Goal: Check status: Check status

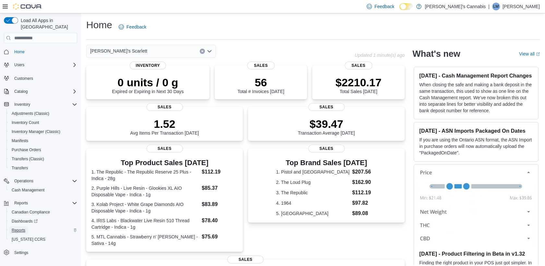
click at [19, 228] on span "Reports" at bounding box center [19, 230] width 14 height 5
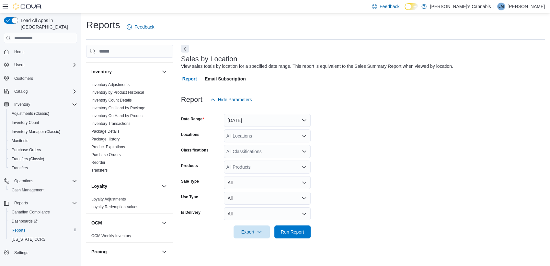
click at [135, 157] on span "Purchase Orders" at bounding box center [130, 155] width 82 height 8
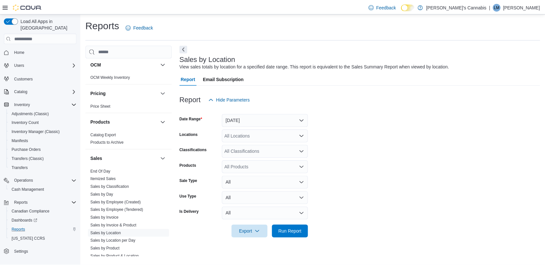
scroll to position [363, 0]
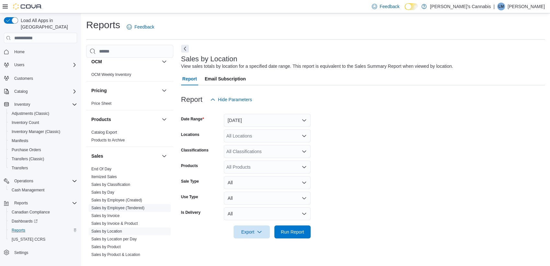
click at [110, 206] on link "Sales by Employee (Tendered)" at bounding box center [117, 208] width 53 height 5
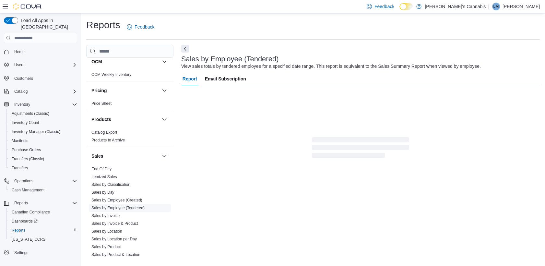
scroll to position [1, 0]
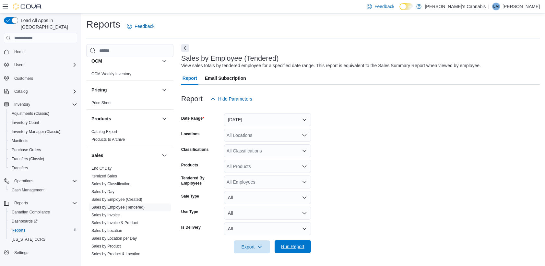
click at [289, 250] on span "Run Report" at bounding box center [292, 246] width 29 height 13
click at [264, 121] on button "[DATE]" at bounding box center [267, 119] width 87 height 13
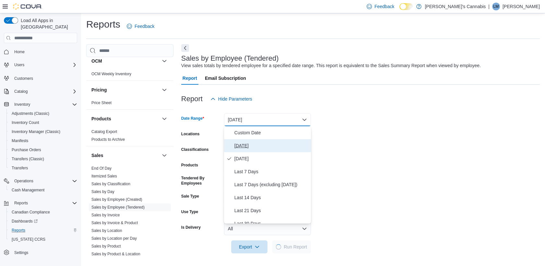
click at [252, 145] on span "[DATE]" at bounding box center [271, 146] width 74 height 8
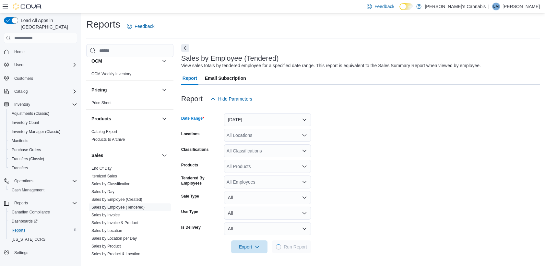
click at [278, 142] on form "Date Range [DATE] Locations All Locations Classifications All Classifications P…" at bounding box center [360, 179] width 359 height 148
click at [274, 139] on div "All Locations" at bounding box center [267, 135] width 87 height 13
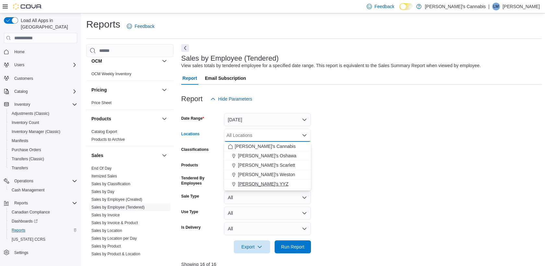
click at [253, 183] on span "[PERSON_NAME]'s YYZ" at bounding box center [263, 184] width 51 height 6
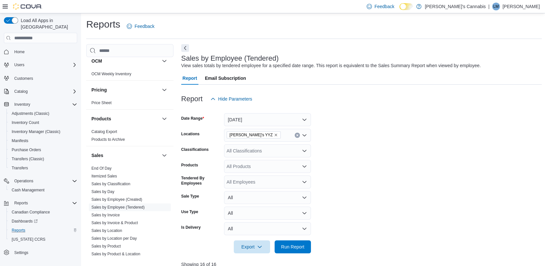
click at [360, 202] on form "Date Range [DATE] Locations MaryJane's YYZ Classifications All Classifications …" at bounding box center [361, 179] width 360 height 148
click at [280, 135] on div "[PERSON_NAME]'s YYZ" at bounding box center [267, 135] width 87 height 13
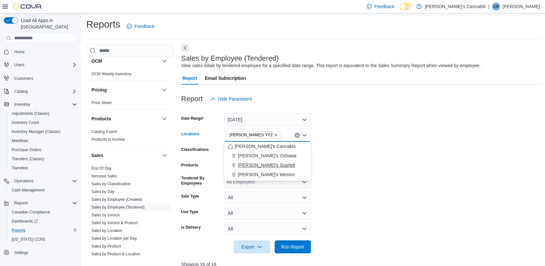
click at [271, 164] on span "[PERSON_NAME]'s Scarlett" at bounding box center [266, 165] width 57 height 6
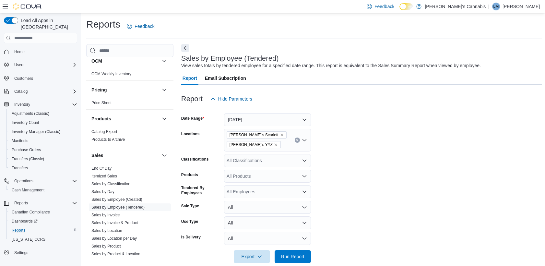
click at [350, 207] on form "Date Range [DATE] Locations [PERSON_NAME]'s Scarlett MaryJane's YYZ Classificat…" at bounding box center [361, 184] width 360 height 158
click at [294, 263] on div "Export Run Report" at bounding box center [246, 256] width 130 height 13
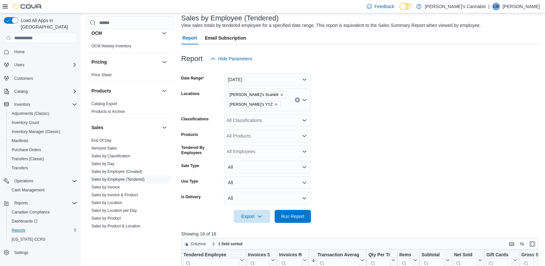
scroll to position [41, 0]
click at [300, 72] on div at bounding box center [361, 69] width 360 height 8
click at [284, 74] on button "[DATE]" at bounding box center [267, 79] width 87 height 13
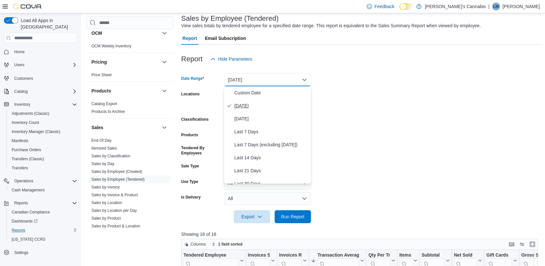
click at [244, 110] on button "[DATE]" at bounding box center [267, 105] width 87 height 13
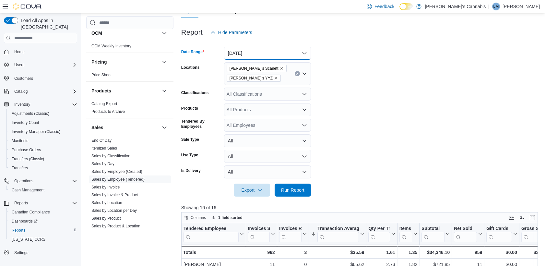
scroll to position [67, 0]
click at [280, 67] on icon "Remove MaryJane's Scarlett from selection in this group" at bounding box center [281, 68] width 3 height 3
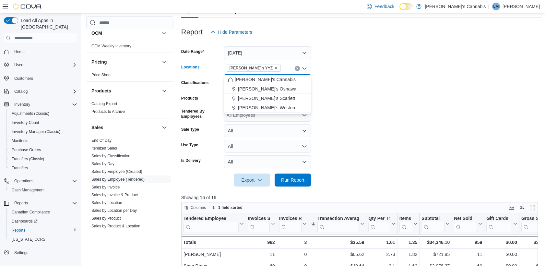
click at [274, 69] on icon "Remove MaryJane's YYZ from selection in this group" at bounding box center [276, 68] width 4 height 4
click at [271, 98] on span "[PERSON_NAME]'s Scarlett" at bounding box center [266, 98] width 57 height 6
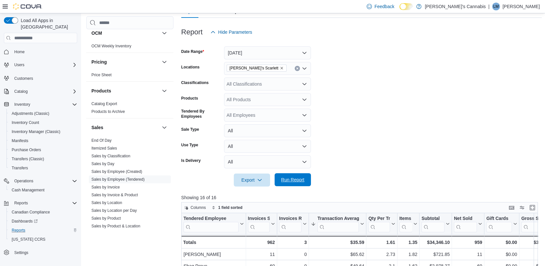
click at [300, 176] on span "Run Report" at bounding box center [292, 179] width 29 height 13
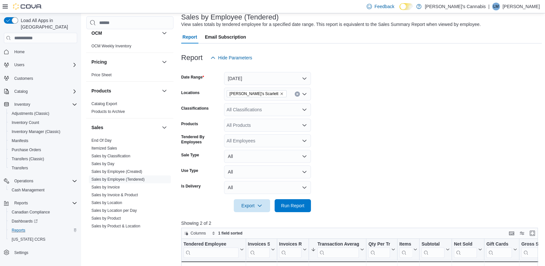
scroll to position [39, 0]
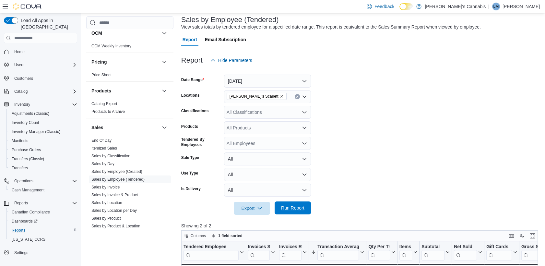
click at [288, 205] on span "Run Report" at bounding box center [292, 208] width 23 height 6
click at [270, 84] on button "[DATE]" at bounding box center [267, 81] width 87 height 13
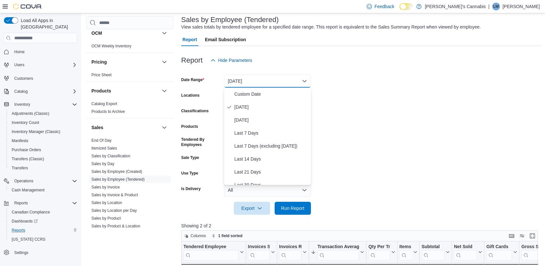
click at [386, 144] on form "Date Range [DATE] Locations MaryJane's Scarlett Classifications All Classificat…" at bounding box center [361, 141] width 360 height 148
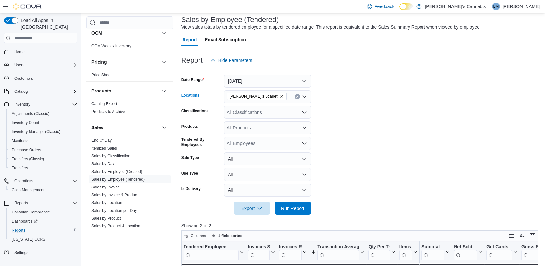
click at [281, 98] on div "[PERSON_NAME]'s Scarlett" at bounding box center [267, 96] width 87 height 13
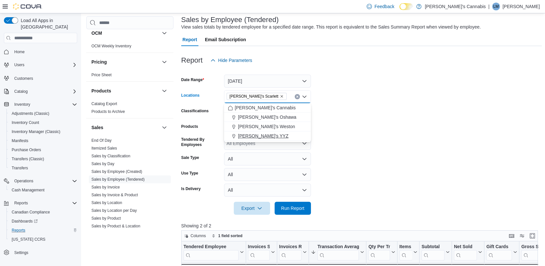
click at [261, 133] on span "[PERSON_NAME]'s YYZ" at bounding box center [263, 136] width 51 height 6
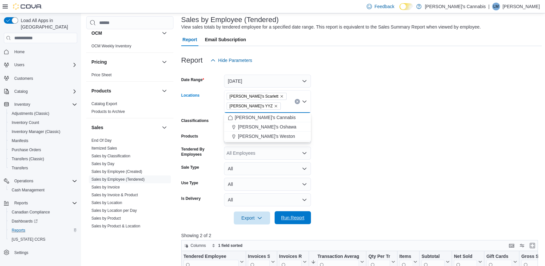
click at [297, 218] on span "Run Report" at bounding box center [292, 217] width 23 height 6
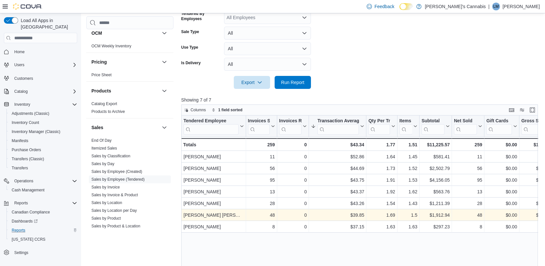
scroll to position [176, 0]
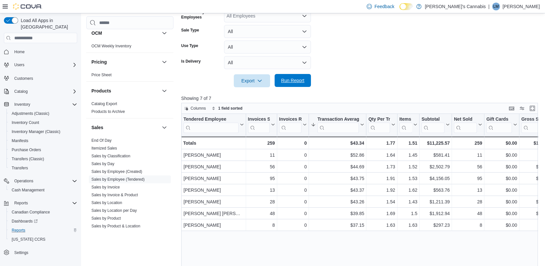
click at [280, 74] on div "Export Run Report" at bounding box center [246, 80] width 130 height 13
click at [290, 85] on span "Run Report" at bounding box center [292, 80] width 29 height 13
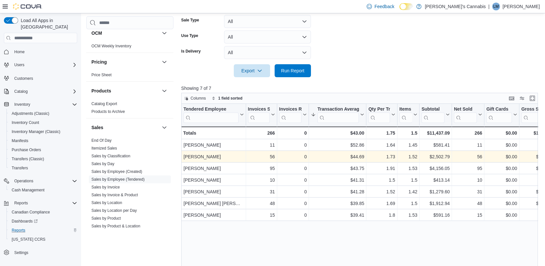
scroll to position [187, 0]
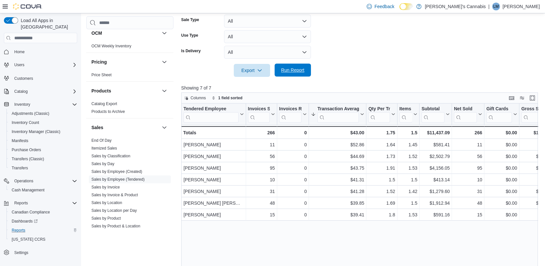
click at [308, 64] on button "Run Report" at bounding box center [293, 70] width 36 height 13
click at [298, 71] on span "Run Report" at bounding box center [292, 70] width 23 height 6
click at [287, 67] on span "Run Report" at bounding box center [292, 70] width 23 height 6
click at [299, 71] on span "Run Report" at bounding box center [292, 70] width 23 height 6
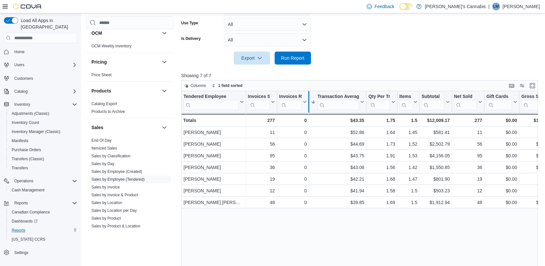
scroll to position [198, 0]
click at [297, 66] on div at bounding box center [361, 69] width 360 height 8
click at [293, 60] on span "Run Report" at bounding box center [292, 58] width 23 height 6
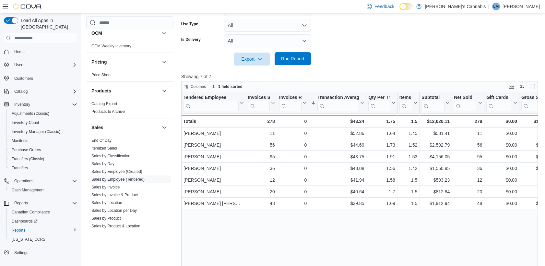
click at [301, 55] on span "Run Report" at bounding box center [292, 58] width 29 height 13
click at [299, 55] on span "Run Report" at bounding box center [292, 58] width 29 height 13
click at [292, 56] on span "Run Report" at bounding box center [292, 58] width 23 height 6
click at [298, 54] on span "Run Report" at bounding box center [292, 58] width 29 height 13
click at [288, 62] on span "Run Report" at bounding box center [292, 58] width 29 height 13
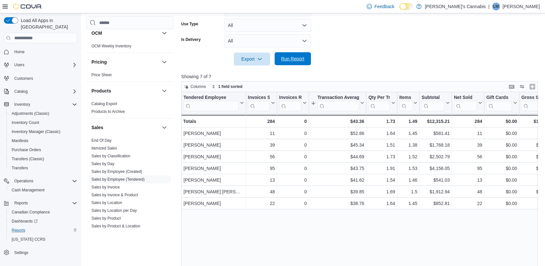
click at [306, 63] on span "Run Report" at bounding box center [292, 58] width 29 height 13
click at [302, 51] on div at bounding box center [361, 49] width 360 height 5
click at [292, 61] on span "Run Report" at bounding box center [292, 58] width 23 height 6
click at [296, 61] on span "Run Report" at bounding box center [292, 58] width 23 height 6
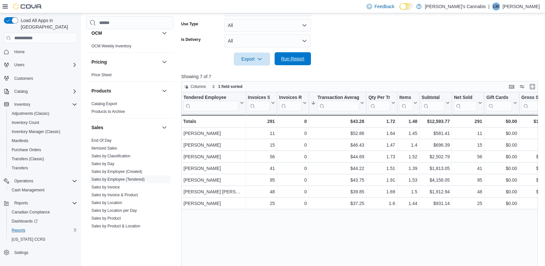
click at [305, 63] on span "Run Report" at bounding box center [292, 58] width 29 height 13
click at [289, 58] on span "Run Report" at bounding box center [292, 58] width 23 height 6
click at [294, 59] on span "Run Report" at bounding box center [292, 58] width 23 height 6
click at [293, 55] on span "Run Report" at bounding box center [292, 58] width 29 height 13
click at [294, 63] on span "Run Report" at bounding box center [292, 58] width 29 height 13
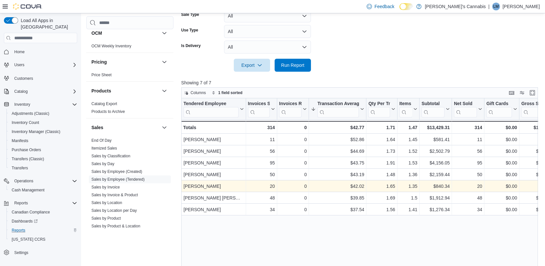
scroll to position [192, 0]
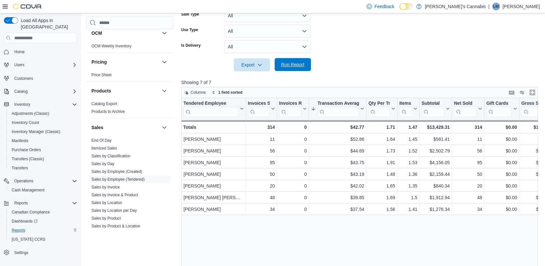
click at [287, 59] on span "Run Report" at bounding box center [292, 64] width 29 height 13
click at [292, 64] on span "Run Report" at bounding box center [292, 64] width 23 height 6
click at [288, 58] on span "Run Report" at bounding box center [292, 64] width 29 height 13
click at [290, 60] on span "Run Report" at bounding box center [292, 64] width 29 height 13
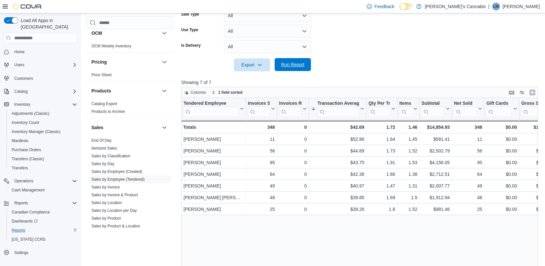
click at [304, 63] on span "Run Report" at bounding box center [292, 64] width 29 height 13
click at [298, 65] on span "Run Report" at bounding box center [292, 64] width 23 height 6
click at [296, 62] on span "Run Report" at bounding box center [292, 64] width 23 height 6
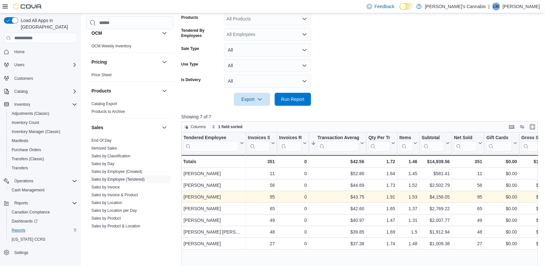
scroll to position [158, 0]
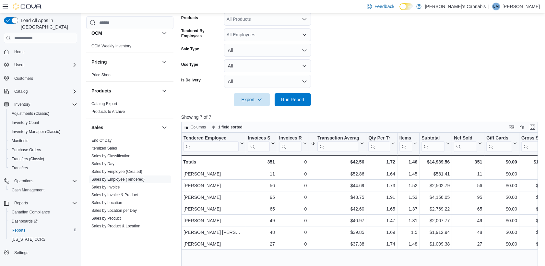
click at [286, 107] on div at bounding box center [361, 110] width 360 height 8
click at [287, 100] on span "Run Report" at bounding box center [292, 99] width 23 height 6
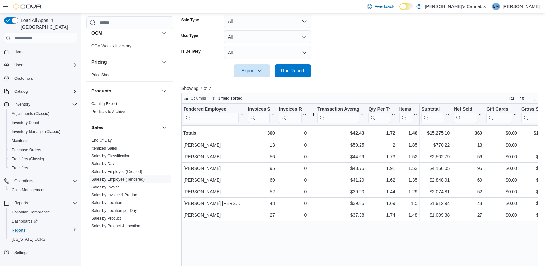
scroll to position [204, 0]
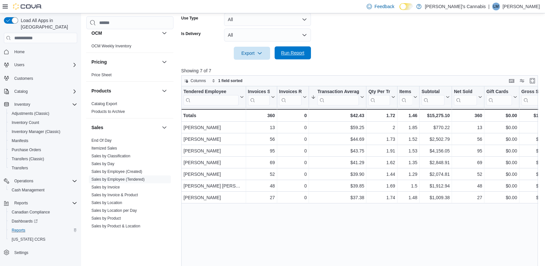
click at [295, 54] on span "Run Report" at bounding box center [292, 53] width 23 height 6
click at [307, 48] on button "Run Report" at bounding box center [293, 52] width 36 height 13
click at [290, 47] on span "Run Report" at bounding box center [292, 52] width 29 height 13
click at [286, 50] on span "Run Report" at bounding box center [292, 53] width 23 height 6
click at [291, 52] on span "Run Report" at bounding box center [292, 53] width 23 height 6
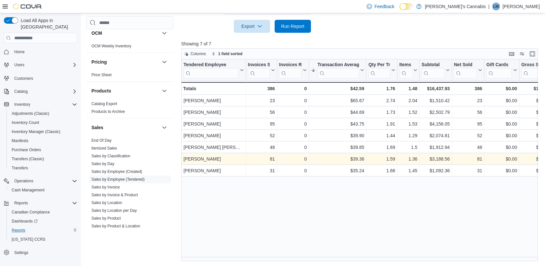
scroll to position [231, 0]
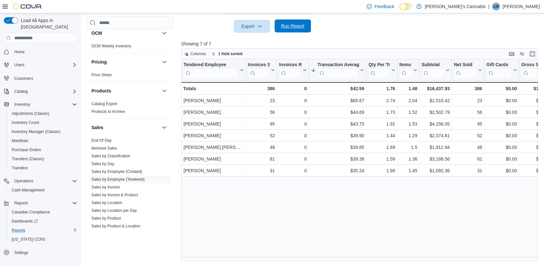
click at [294, 31] on span "Run Report" at bounding box center [292, 25] width 29 height 13
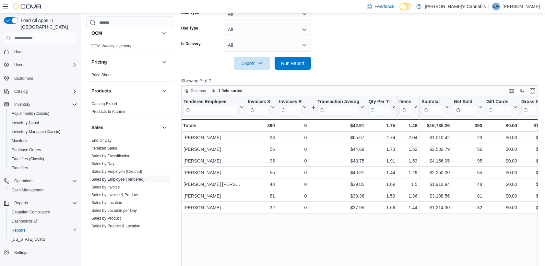
scroll to position [194, 0]
click at [294, 65] on span "Run Report" at bounding box center [292, 63] width 23 height 6
click at [292, 67] on span "Run Report" at bounding box center [292, 63] width 29 height 13
click at [300, 65] on span "Run Report" at bounding box center [292, 63] width 23 height 6
